Goal: Transaction & Acquisition: Purchase product/service

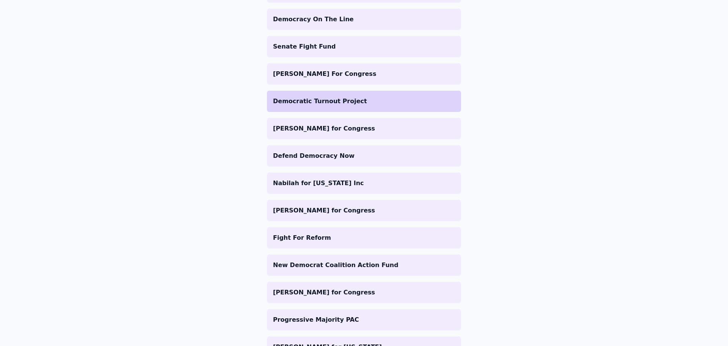
scroll to position [423, 0]
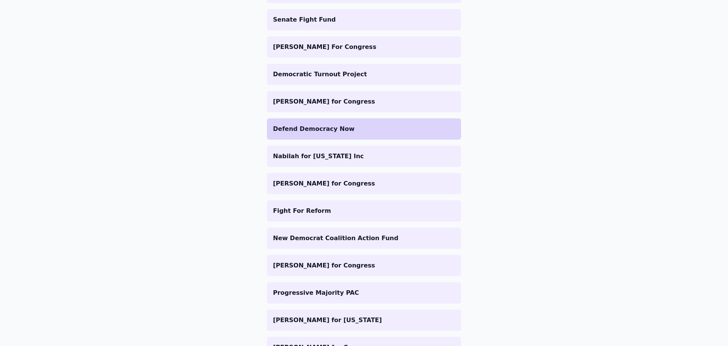
click at [358, 136] on li "Defend Democracy Now" at bounding box center [364, 128] width 194 height 21
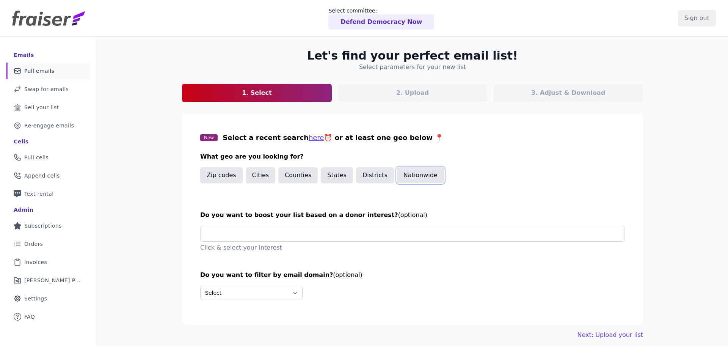
click at [413, 177] on button "Nationwide" at bounding box center [420, 175] width 47 height 16
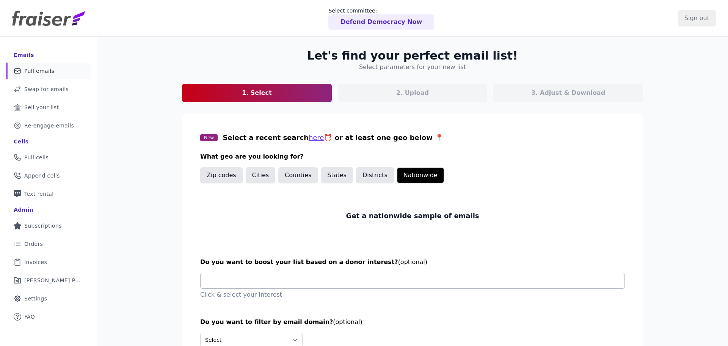
click at [290, 273] on input "text" at bounding box center [416, 280] width 418 height 15
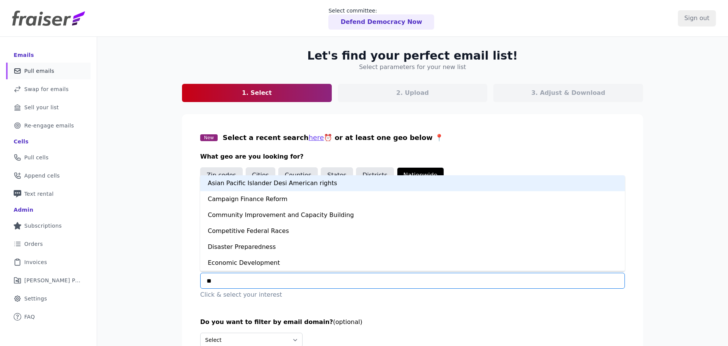
type input "***"
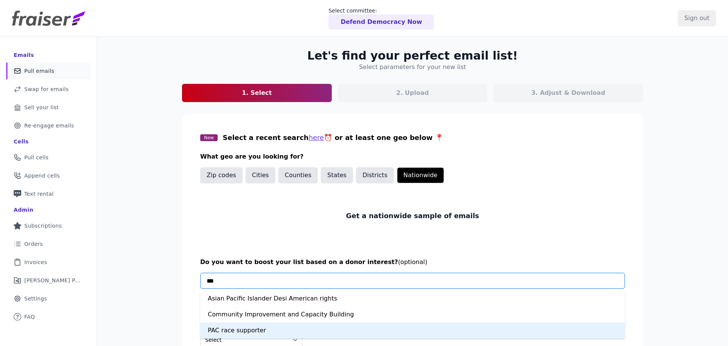
click at [273, 333] on div "PAC race supporter" at bounding box center [412, 330] width 424 height 16
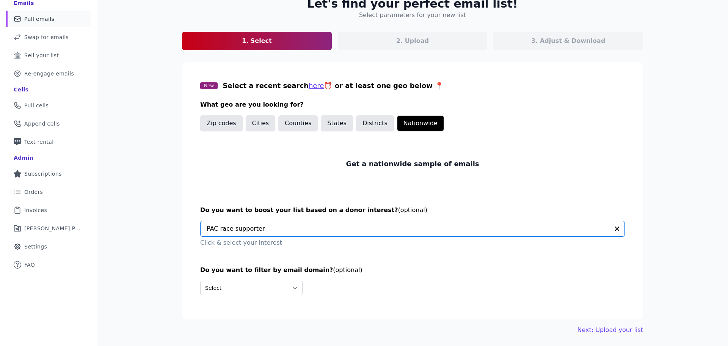
scroll to position [53, 0]
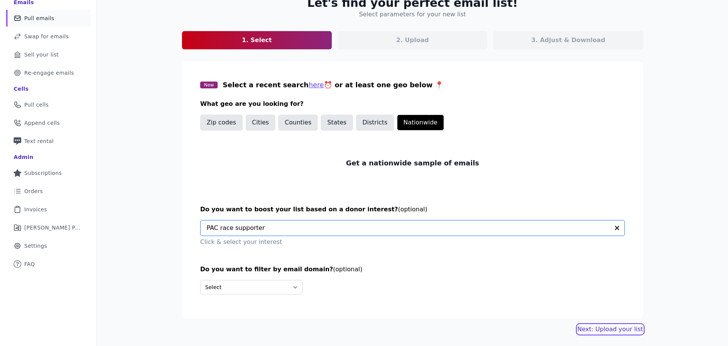
click at [600, 333] on link "Next: Upload your list" at bounding box center [610, 328] width 66 height 9
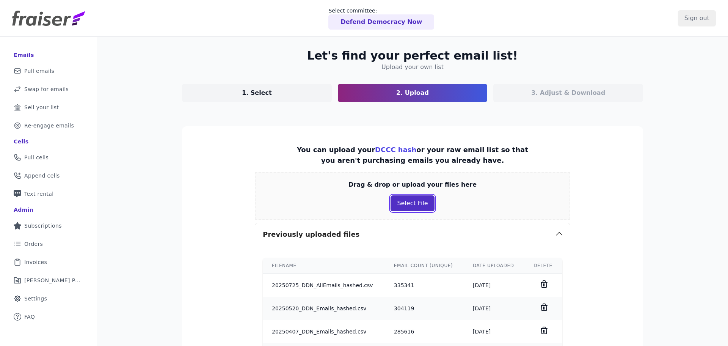
click at [419, 204] on button "Select File" at bounding box center [412, 203] width 44 height 16
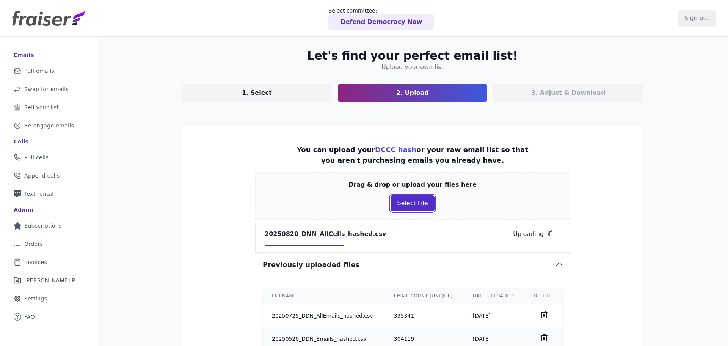
click at [416, 202] on button "Select File" at bounding box center [412, 203] width 44 height 16
click at [310, 97] on link "1. Select" at bounding box center [257, 93] width 150 height 18
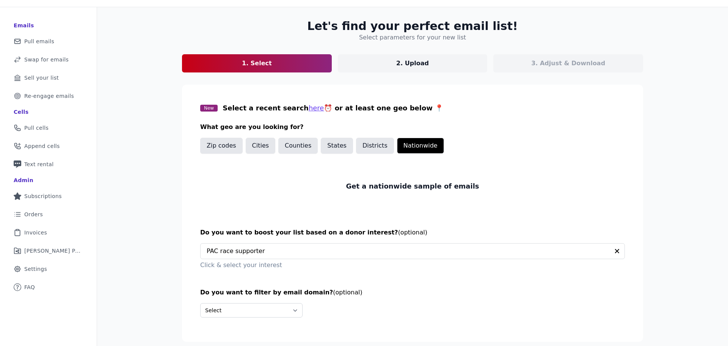
scroll to position [53, 0]
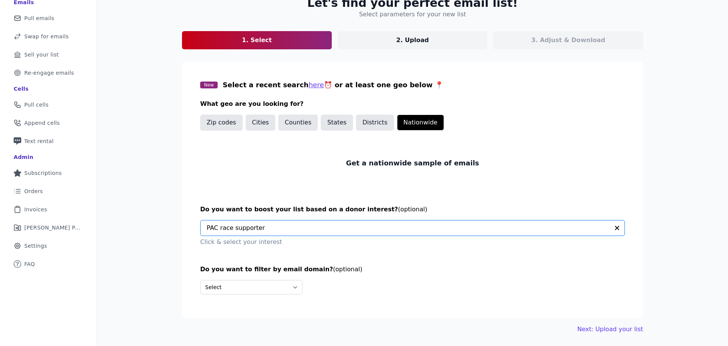
click at [387, 229] on input "text" at bounding box center [408, 227] width 402 height 15
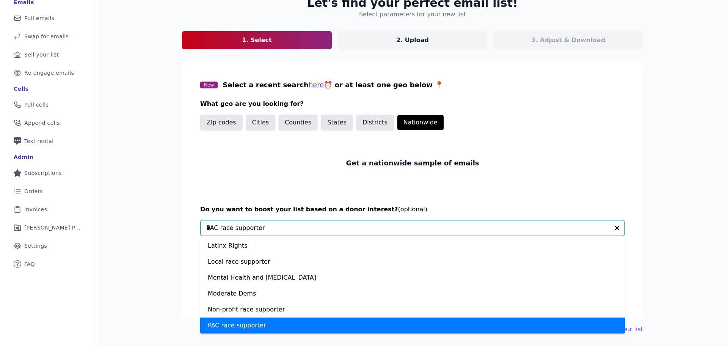
scroll to position [80, 0]
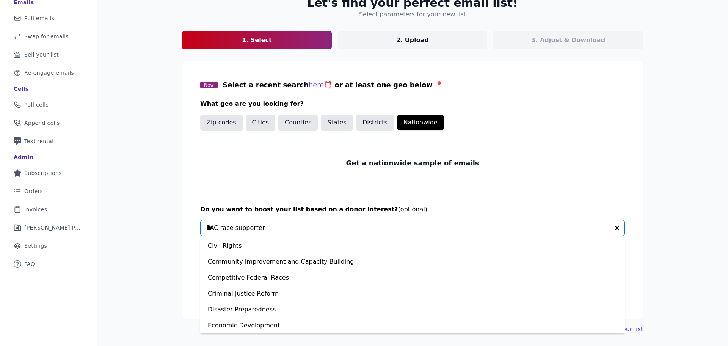
type input "***"
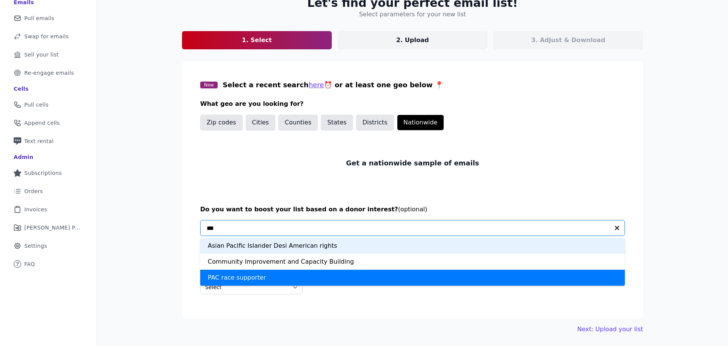
scroll to position [0, 0]
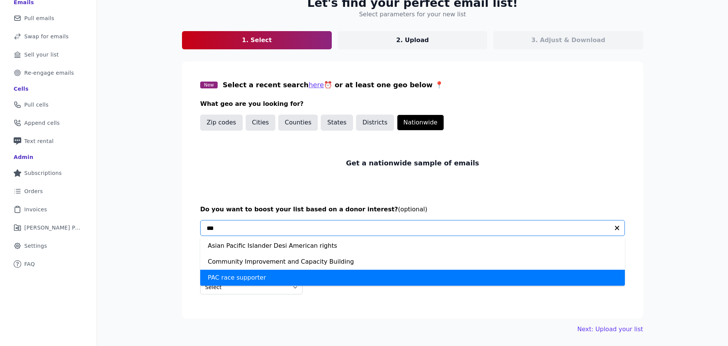
click at [344, 276] on div "PAC race supporter" at bounding box center [412, 277] width 424 height 16
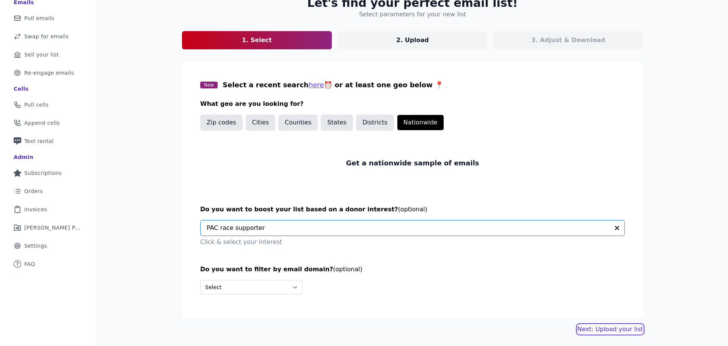
click at [592, 325] on link "Next: Upload your list" at bounding box center [610, 328] width 66 height 9
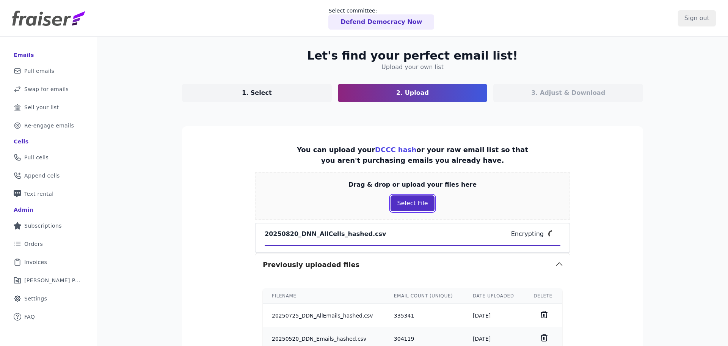
click at [405, 209] on button "Select File" at bounding box center [412, 203] width 44 height 16
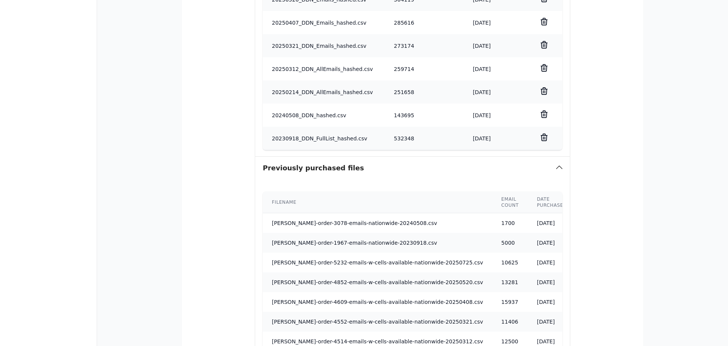
scroll to position [492, 0]
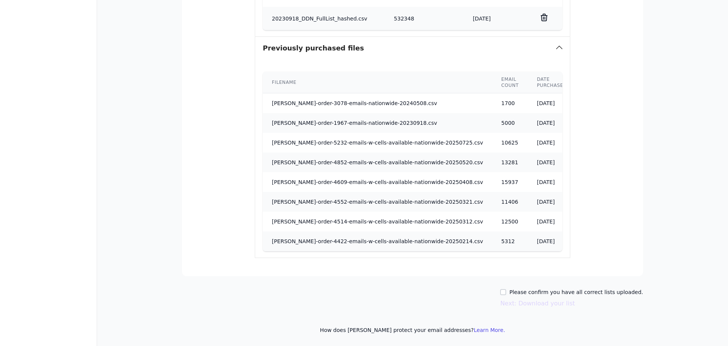
click at [533, 293] on label "Please confirm you have all correct lists uploaded." at bounding box center [576, 292] width 134 height 8
click at [506, 293] on input "Please confirm you have all correct lists uploaded." at bounding box center [503, 292] width 6 height 6
checkbox input "true"
click at [536, 306] on button "Next: Download your list" at bounding box center [537, 303] width 75 height 9
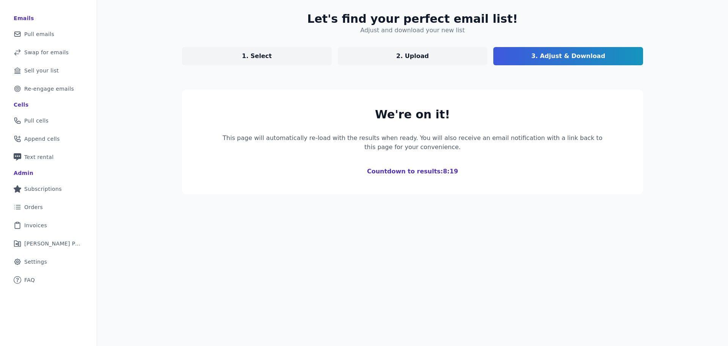
scroll to position [91, 0]
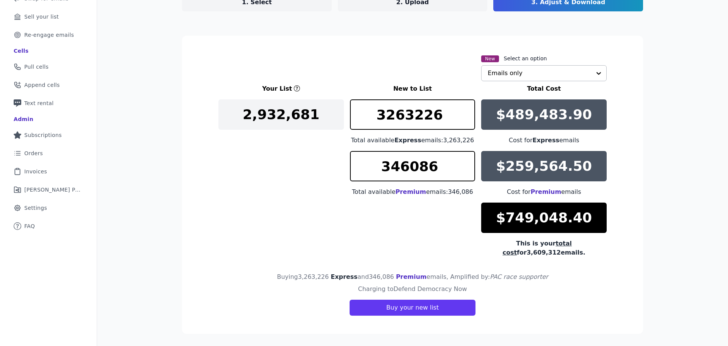
click at [548, 70] on input "text" at bounding box center [538, 73] width 103 height 15
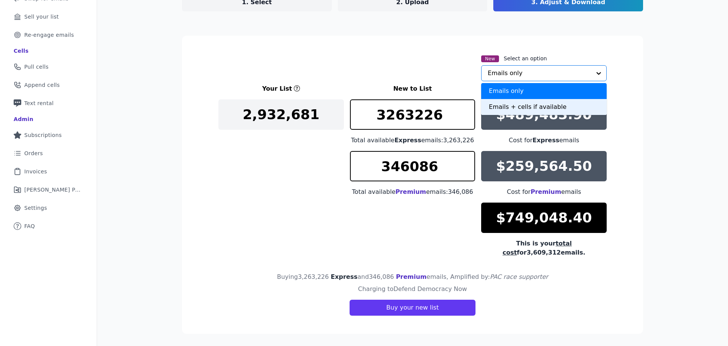
click at [544, 106] on div "Emails + cells if available" at bounding box center [543, 107] width 125 height 16
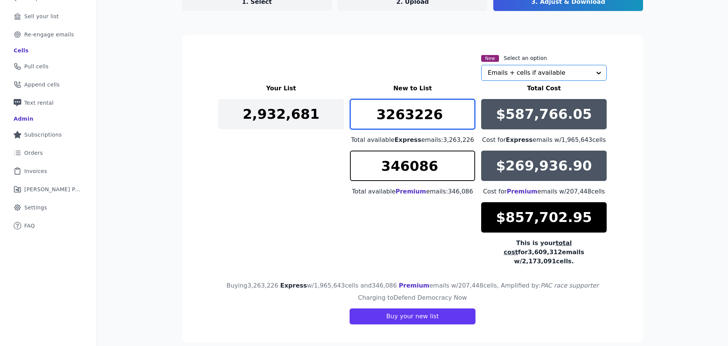
click at [405, 112] on input "3263226" at bounding box center [412, 114] width 125 height 30
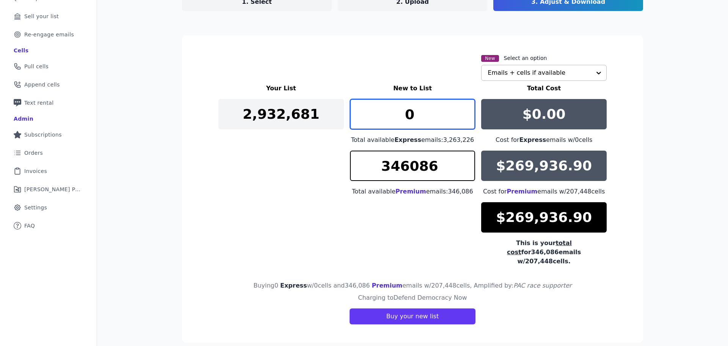
type input "0"
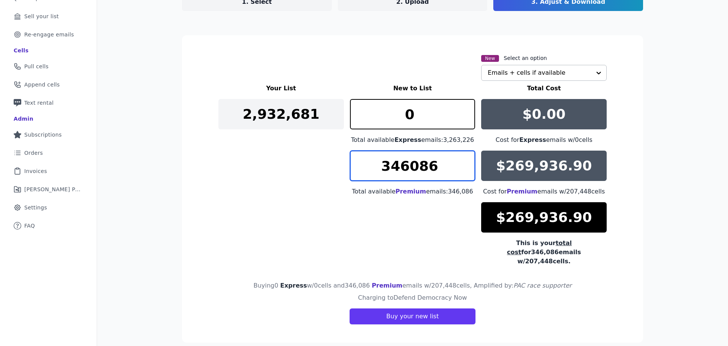
click at [404, 158] on input "346086" at bounding box center [412, 165] width 125 height 30
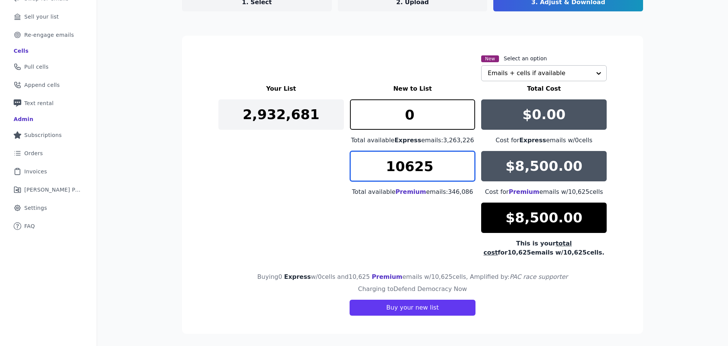
type input "10625"
click at [369, 253] on div "Your List New to List Total Cost 2,932,681 0 Total available Express emails: 3,…" at bounding box center [412, 170] width 388 height 173
click at [431, 238] on div "Your List New to List Total Cost 2,932,681 0 Total available Express emails: 3,…" at bounding box center [412, 170] width 388 height 173
click at [420, 227] on div "Your List New to List Total Cost 2,932,681 0 Total available Express emails: 3,…" at bounding box center [412, 170] width 388 height 173
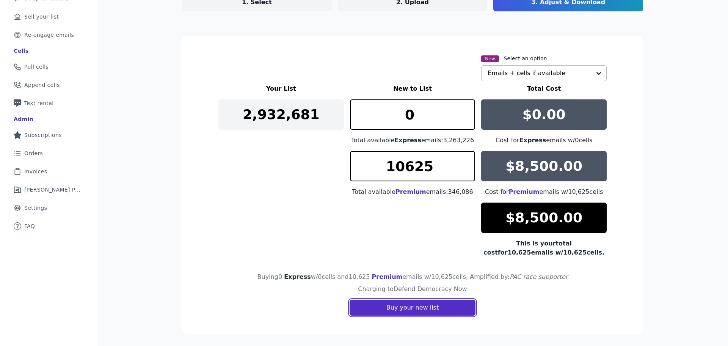
click at [422, 311] on button "Buy your new list" at bounding box center [412, 307] width 126 height 16
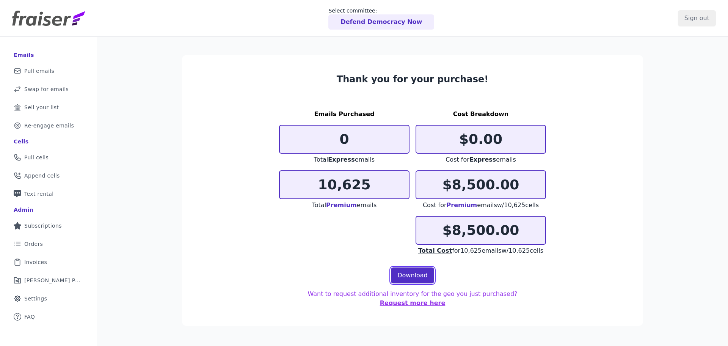
click at [404, 275] on link "Download" at bounding box center [412, 275] width 43 height 16
click at [45, 154] on span "Pull cells" at bounding box center [36, 157] width 24 height 8
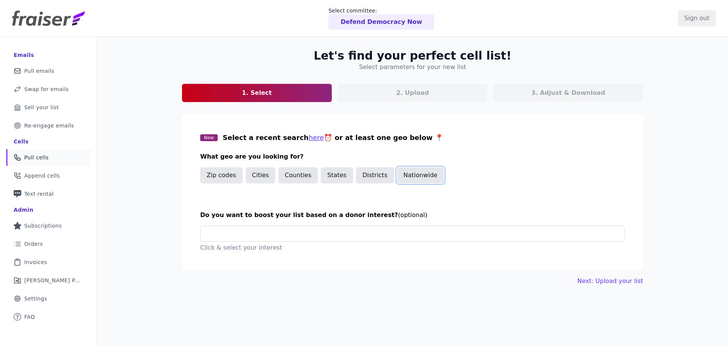
click at [420, 169] on button "Nationwide" at bounding box center [420, 175] width 47 height 16
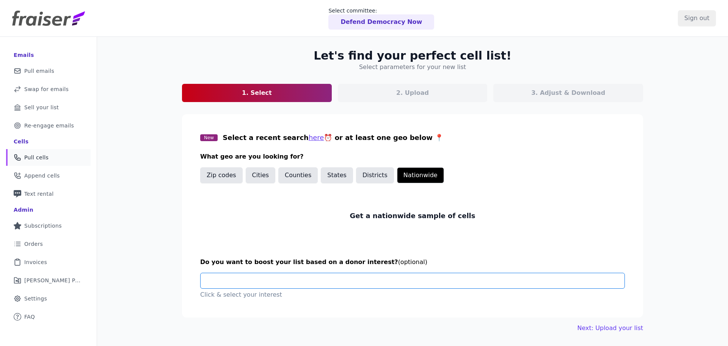
click at [329, 281] on input "text" at bounding box center [416, 280] width 418 height 15
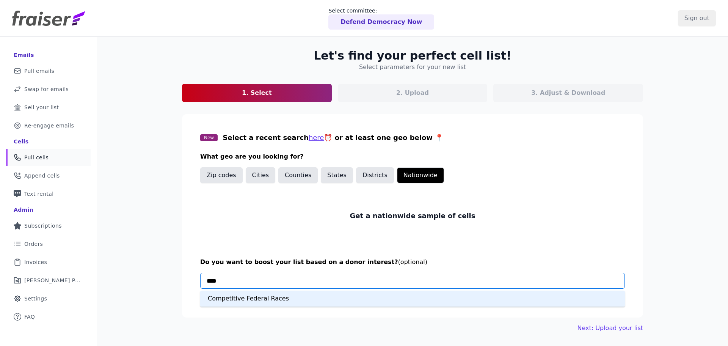
type input "*****"
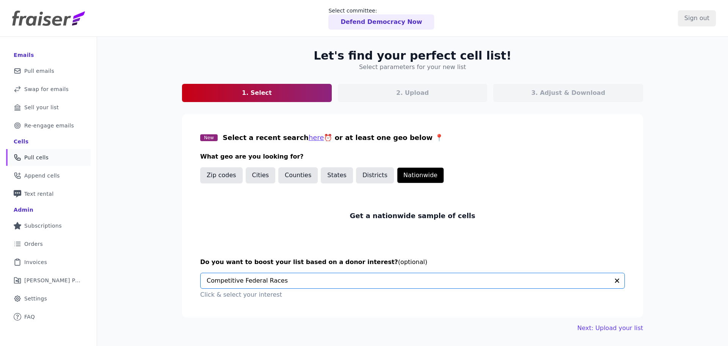
click at [666, 283] on div "Let's find your perfect cell list! Select parameters for your new list 1. Selec…" at bounding box center [412, 210] width 631 height 346
click at [664, 261] on div "Let's find your perfect cell list! Select parameters for your new list 1. Selec…" at bounding box center [412, 210] width 631 height 346
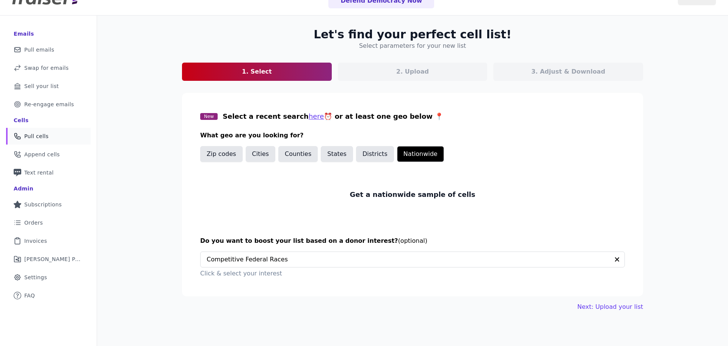
scroll to position [22, 0]
click at [620, 308] on link "Next: Upload your list" at bounding box center [610, 306] width 66 height 9
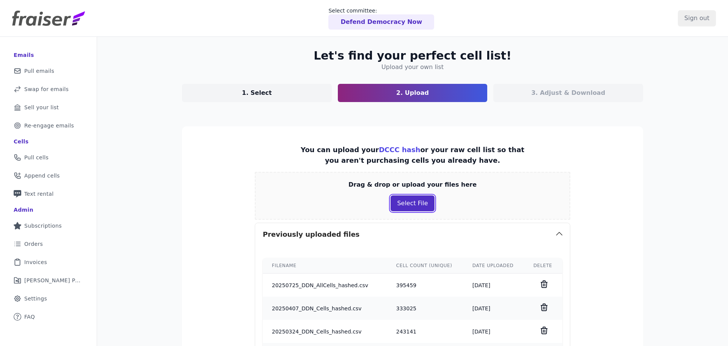
click at [425, 204] on button "Select File" at bounding box center [412, 203] width 44 height 16
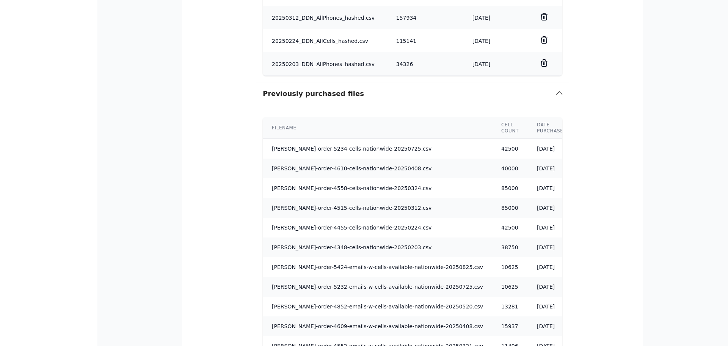
scroll to position [520, 0]
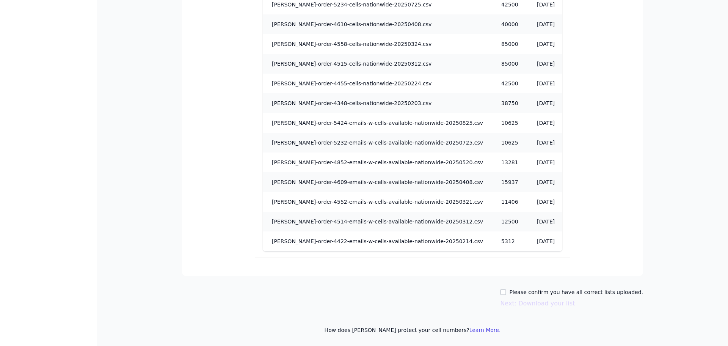
click at [557, 293] on label "Please confirm you have all correct lists uploaded." at bounding box center [576, 292] width 134 height 8
click at [506, 293] on input "Please confirm you have all correct lists uploaded." at bounding box center [503, 292] width 6 height 6
checkbox input "true"
click at [552, 307] on button "Next: Download your list" at bounding box center [537, 303] width 75 height 9
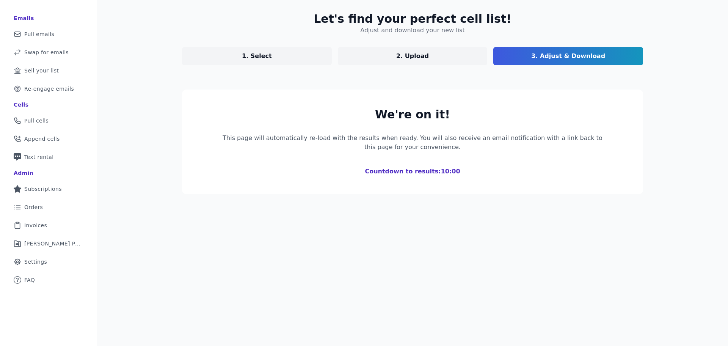
scroll to position [37, 0]
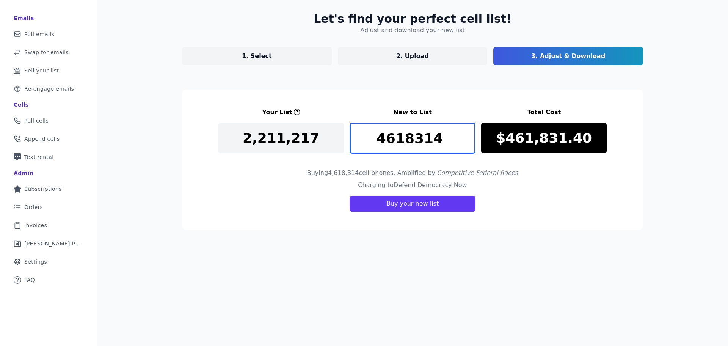
click at [399, 141] on input "4618314" at bounding box center [412, 138] width 125 height 30
type input "85000"
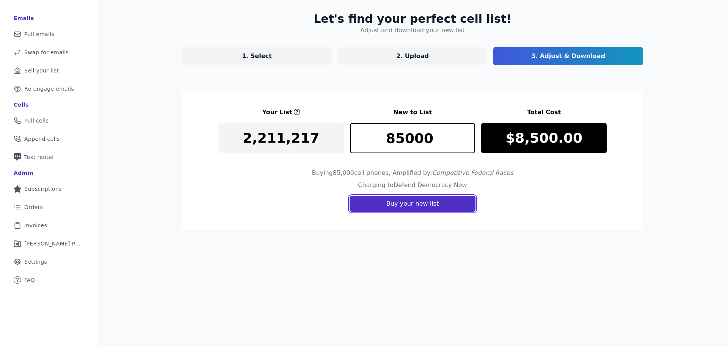
click at [443, 205] on button "Buy your new list" at bounding box center [412, 204] width 126 height 16
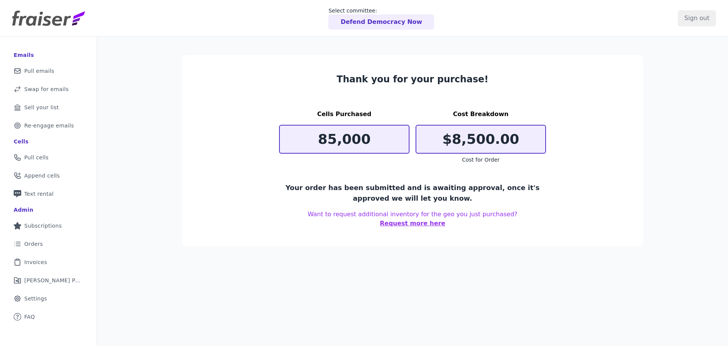
click at [399, 25] on p "Defend Democracy Now" at bounding box center [380, 21] width 81 height 9
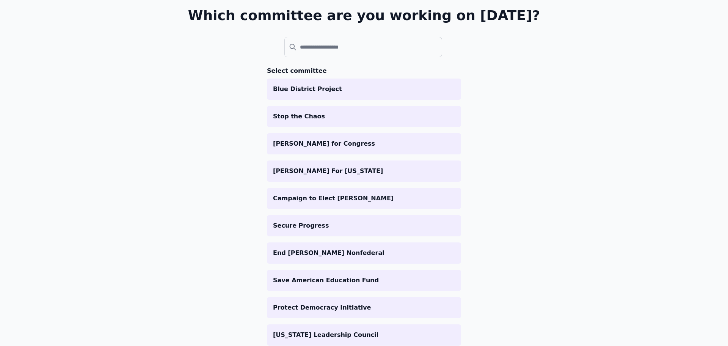
scroll to position [1, 0]
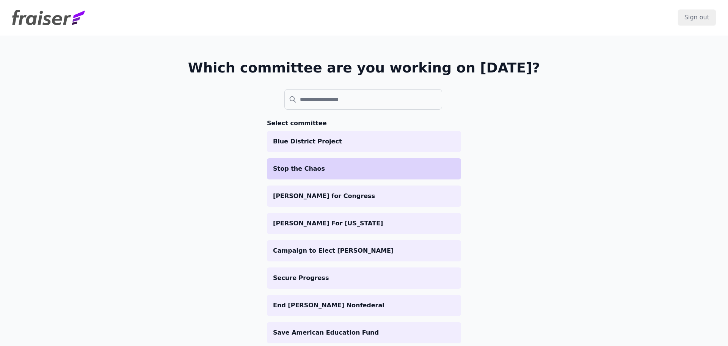
click at [329, 174] on li "Stop the Chaos" at bounding box center [364, 168] width 194 height 21
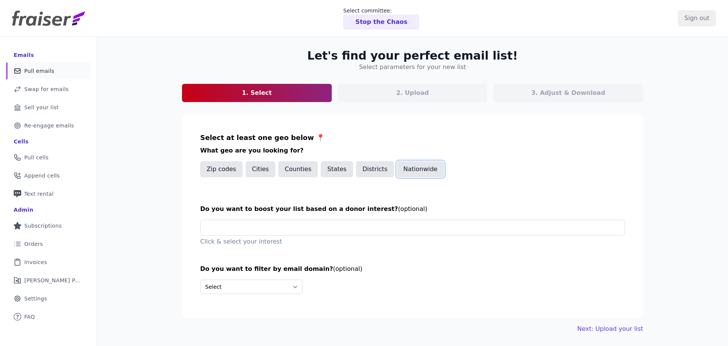
click at [412, 169] on button "Nationwide" at bounding box center [420, 169] width 47 height 16
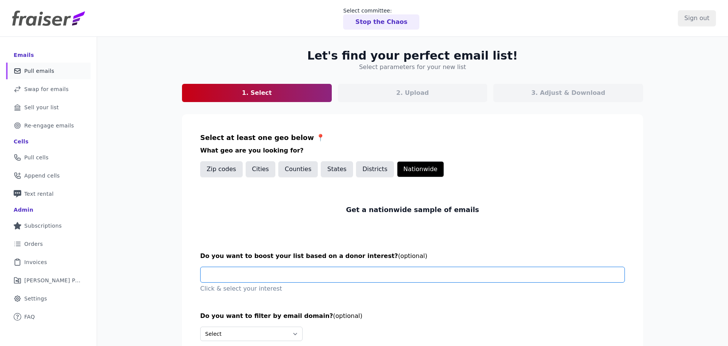
click at [289, 272] on input "text" at bounding box center [416, 274] width 418 height 15
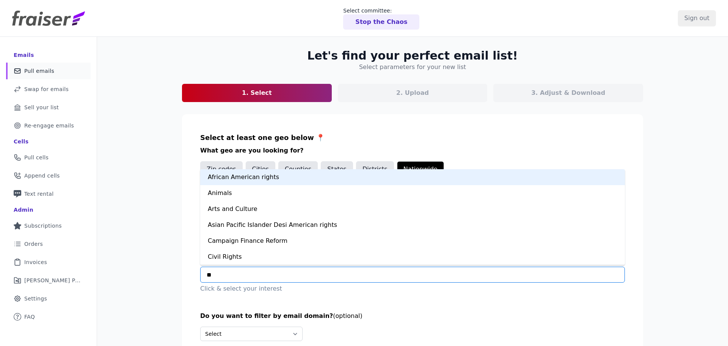
type input "***"
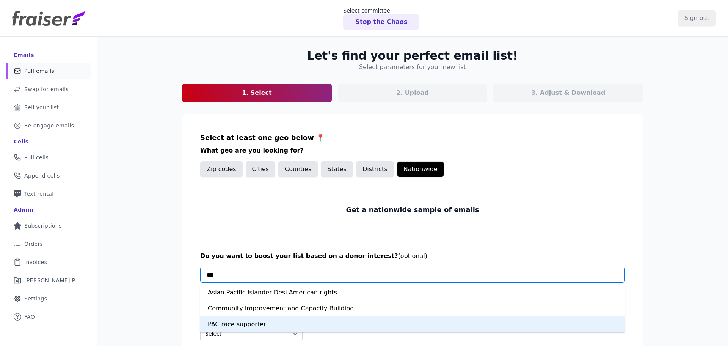
click at [262, 326] on div "PAC race supporter" at bounding box center [412, 324] width 424 height 16
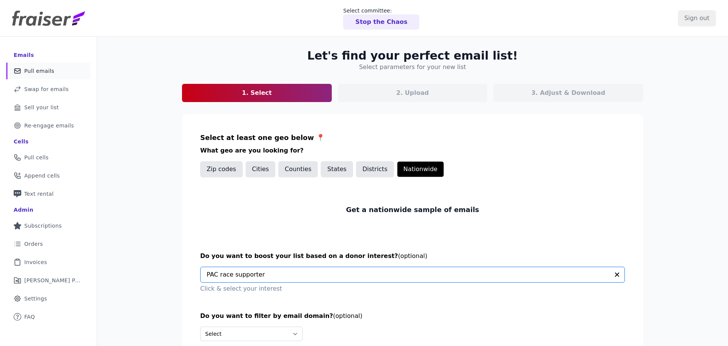
click at [166, 249] on div "Let's find your perfect email list! Select parameters for your new list 1. Sele…" at bounding box center [412, 214] width 631 height 355
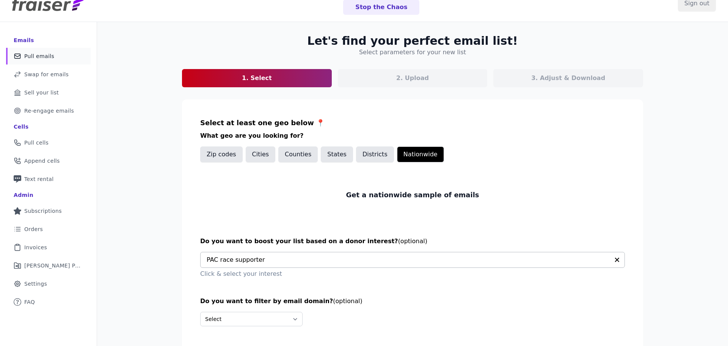
scroll to position [47, 0]
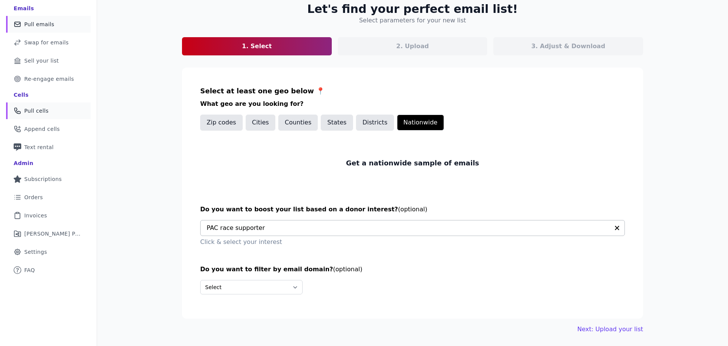
click at [54, 107] on link "Phone Icon Outline of a phone Pull cells" at bounding box center [48, 110] width 85 height 17
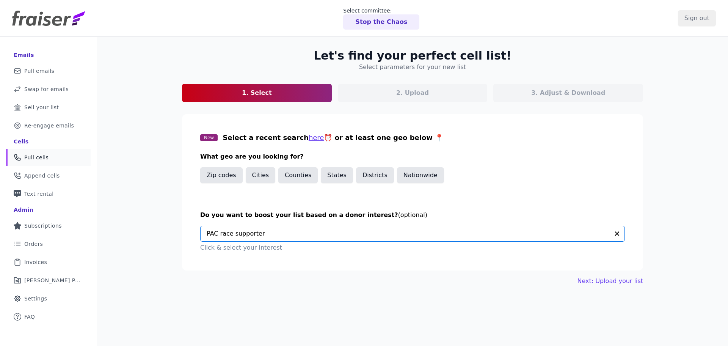
click at [427, 232] on input "text" at bounding box center [408, 233] width 402 height 15
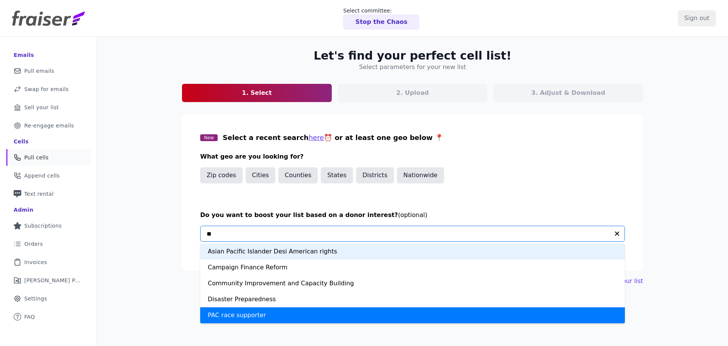
type input "***"
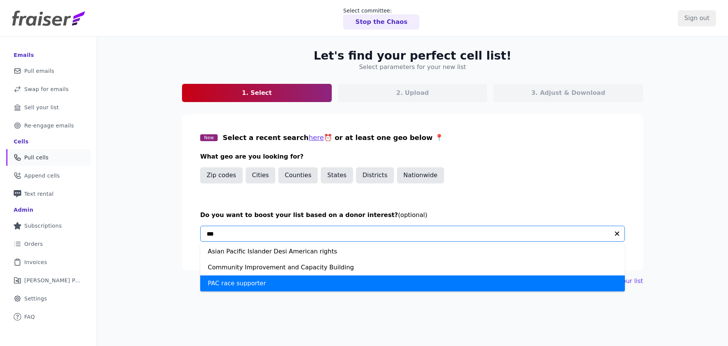
click at [417, 285] on div "PAC race supporter" at bounding box center [412, 283] width 424 height 16
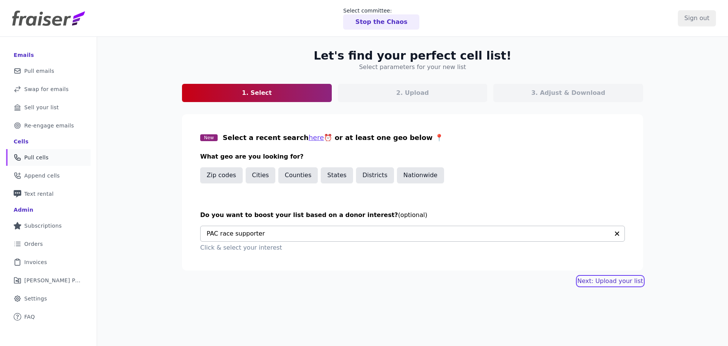
click at [613, 282] on button "Next: Upload your list" at bounding box center [610, 280] width 66 height 9
click at [403, 176] on button "Nationwide" at bounding box center [420, 175] width 47 height 16
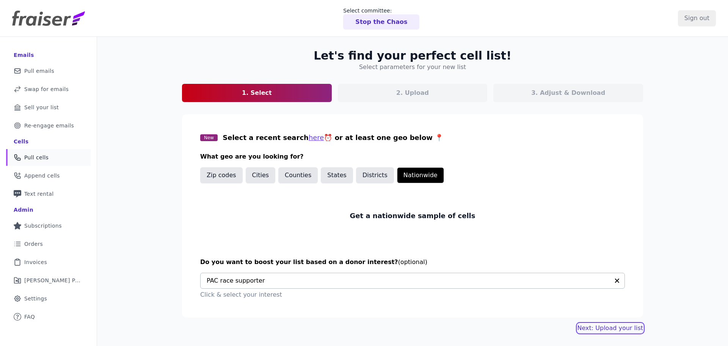
click at [618, 330] on link "Next: Upload your list" at bounding box center [610, 327] width 66 height 9
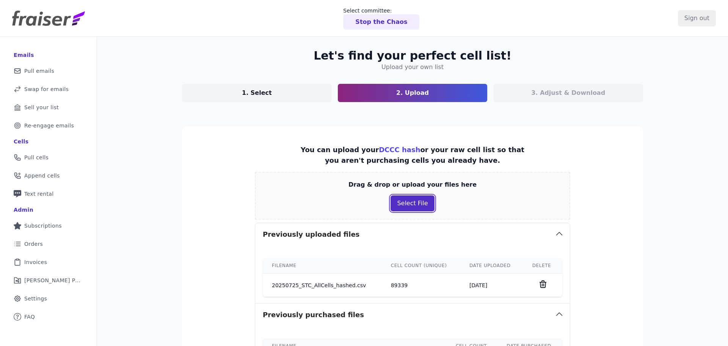
click at [412, 206] on button "Select File" at bounding box center [412, 203] width 44 height 16
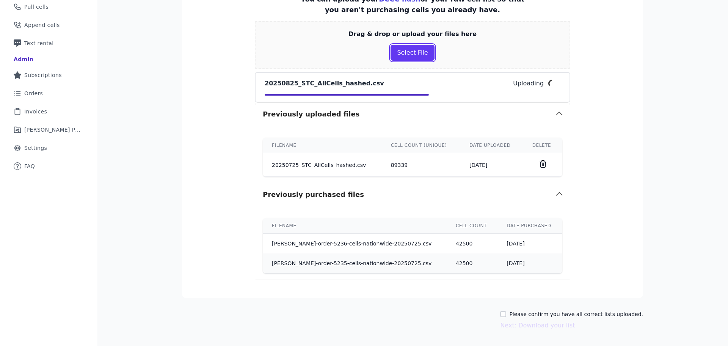
scroll to position [172, 0]
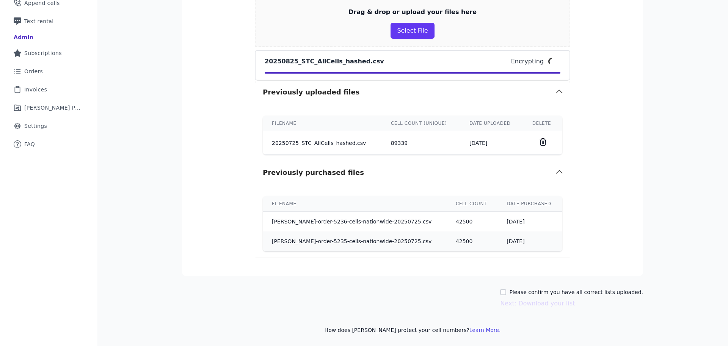
click at [560, 291] on label "Please confirm you have all correct lists uploaded." at bounding box center [576, 292] width 134 height 8
click at [506, 291] on input "Please confirm you have all correct lists uploaded." at bounding box center [503, 292] width 6 height 6
checkbox input "true"
click at [550, 302] on button "Next: Download your list" at bounding box center [537, 303] width 75 height 9
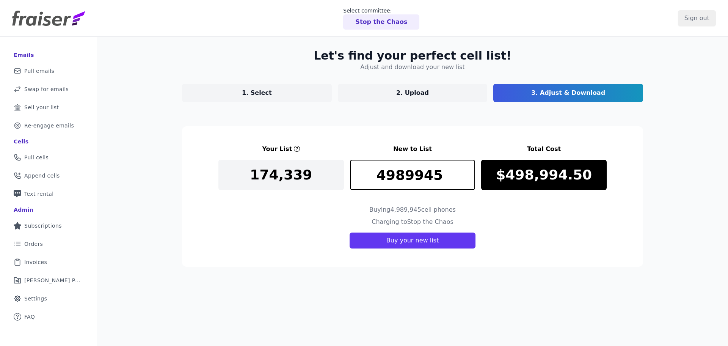
click at [407, 175] on input "4989945" at bounding box center [412, 175] width 125 height 30
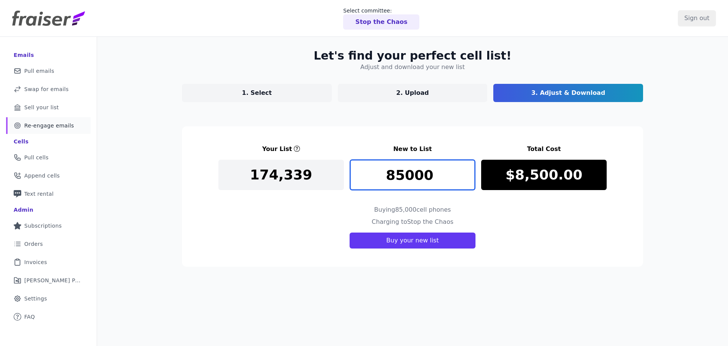
type input "85000"
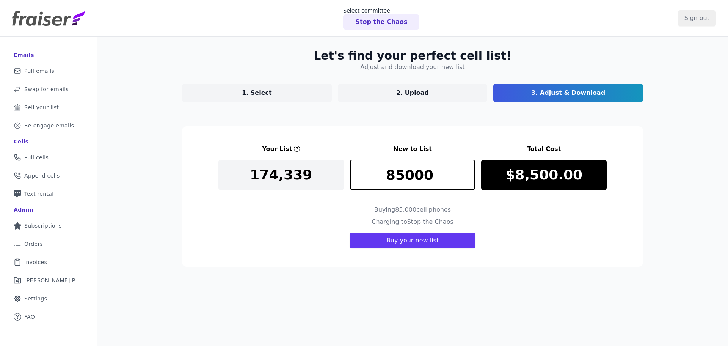
click at [584, 236] on div "Charging to Stop the Chaos Buy your new list" at bounding box center [412, 232] width 388 height 31
click at [548, 232] on div "Charging to Stop the Chaos Buy your new list" at bounding box center [412, 232] width 388 height 31
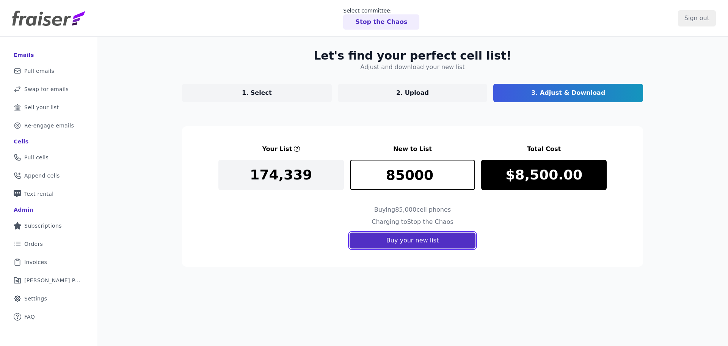
click at [426, 244] on button "Buy your new list" at bounding box center [412, 240] width 126 height 16
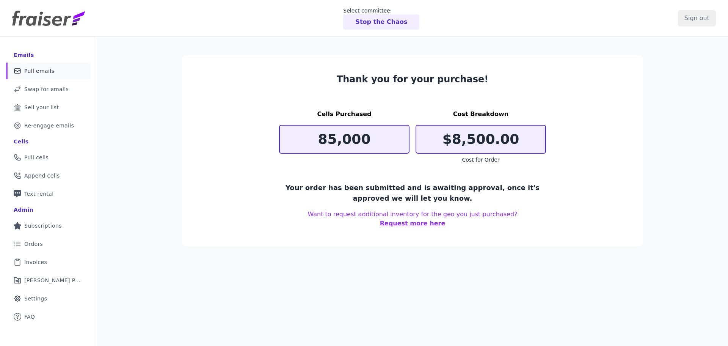
drag, startPoint x: 44, startPoint y: 64, endPoint x: 51, endPoint y: 63, distance: 7.0
click at [44, 64] on link "Mail Icon Outline of a mail envelope Pull emails" at bounding box center [48, 71] width 85 height 17
